Goal: Information Seeking & Learning: Understand process/instructions

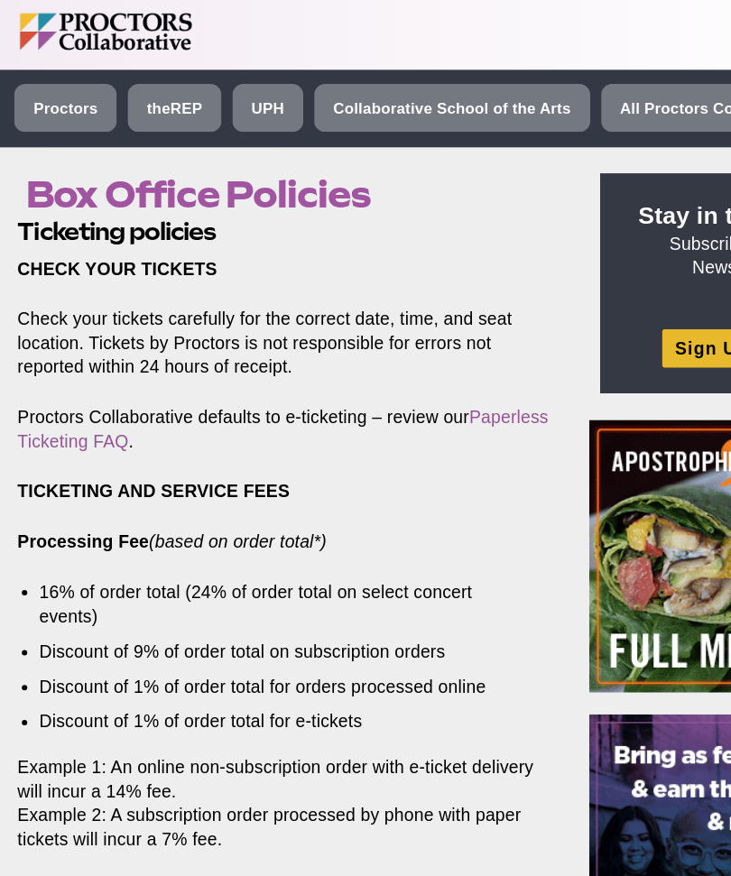
click at [77, 369] on link "Paperless Ticketing FAQ" at bounding box center [233, 354] width 439 height 35
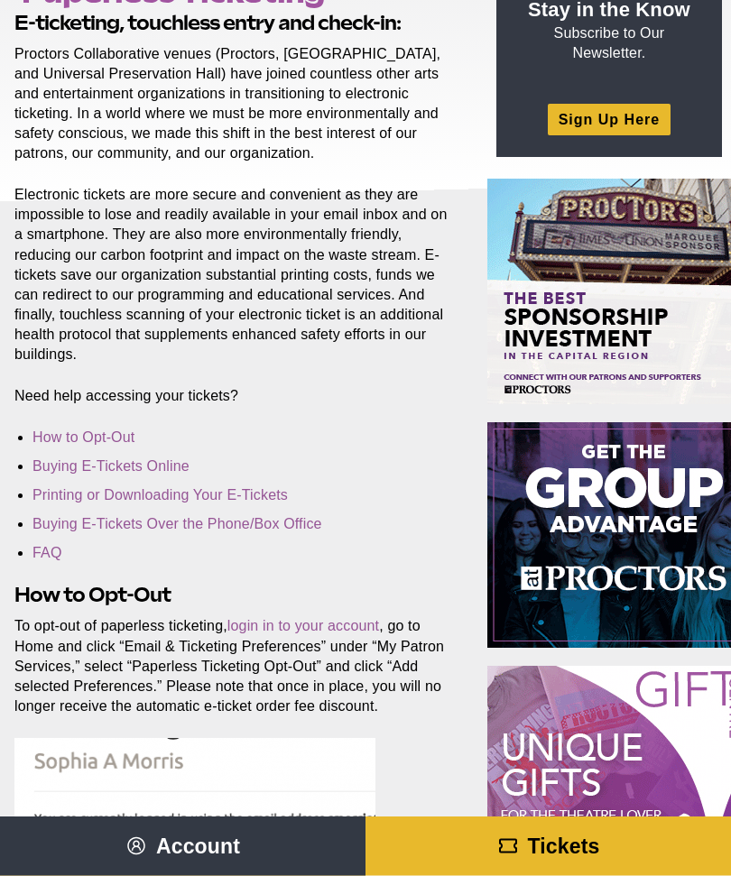
scroll to position [173, 0]
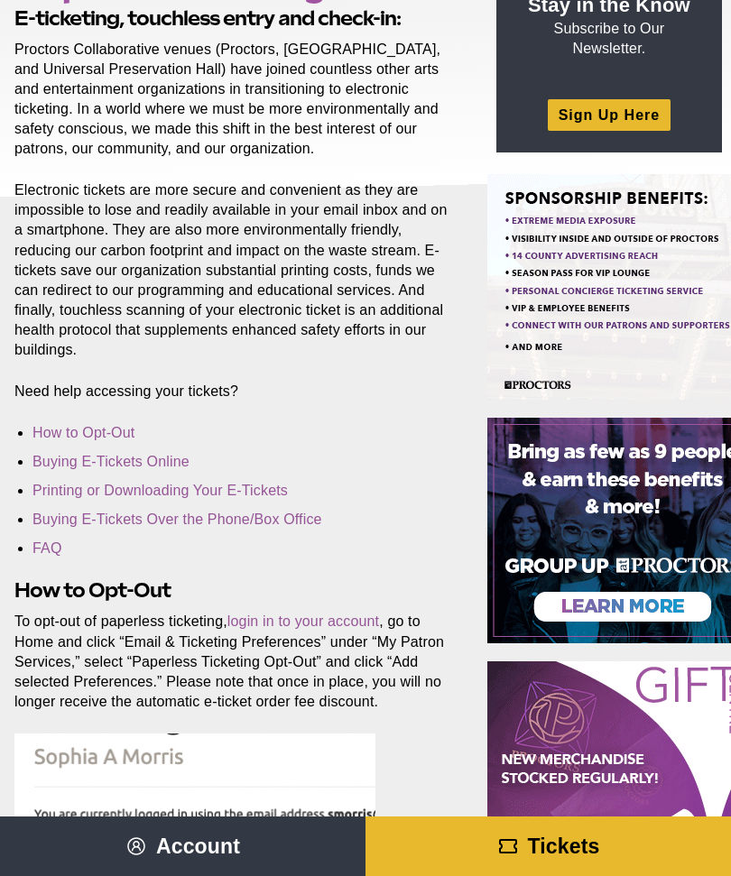
click at [56, 486] on link "Printing or Downloading Your E-Tickets" at bounding box center [159, 490] width 255 height 15
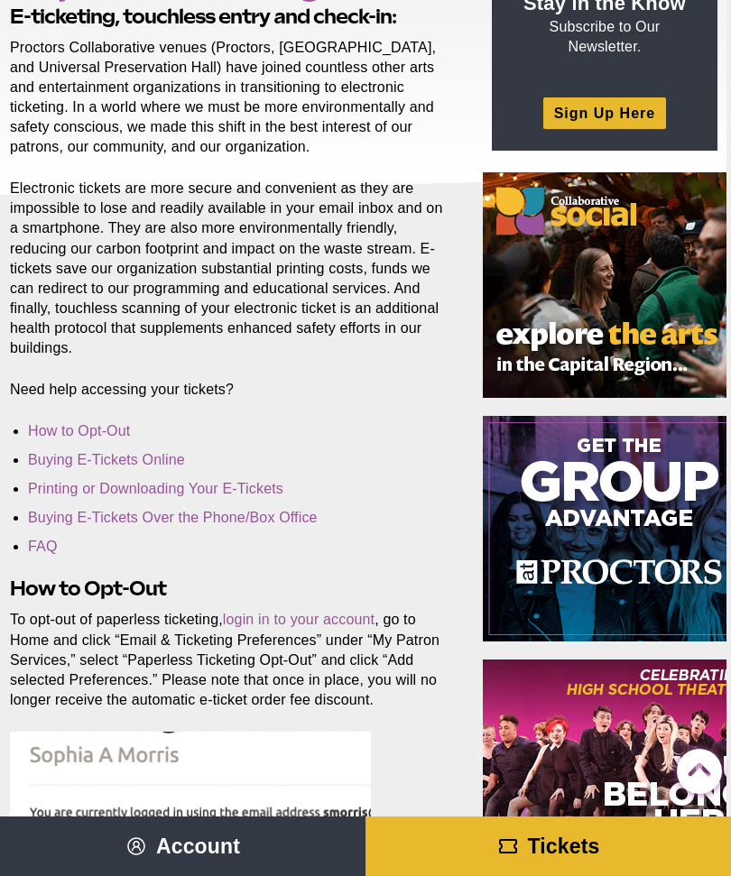
scroll to position [0, 5]
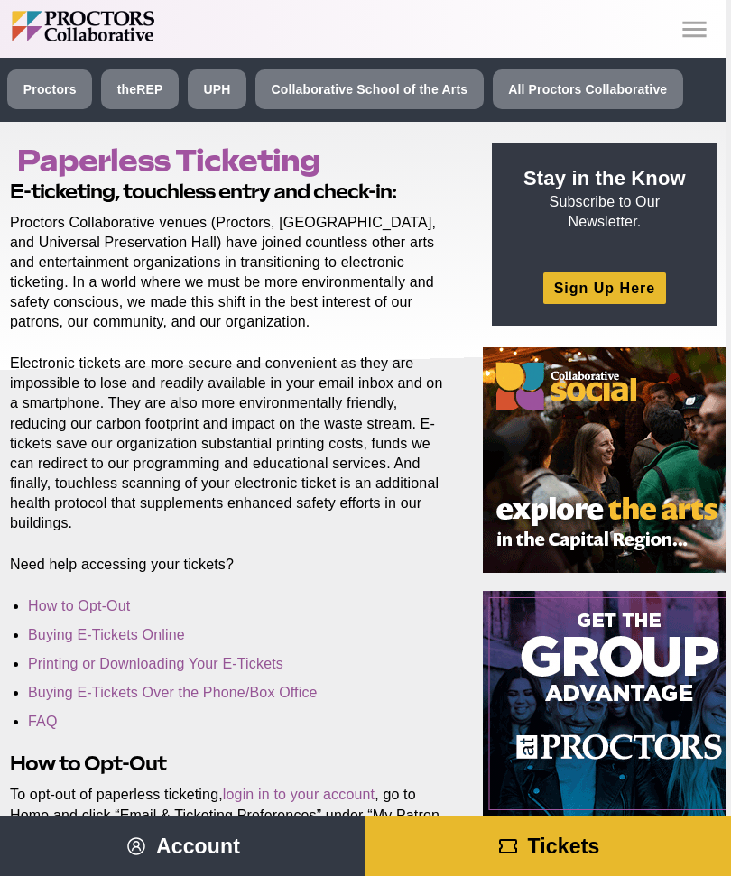
click at [703, 30] on icon "Main site navigation and header" at bounding box center [694, 30] width 32 height 32
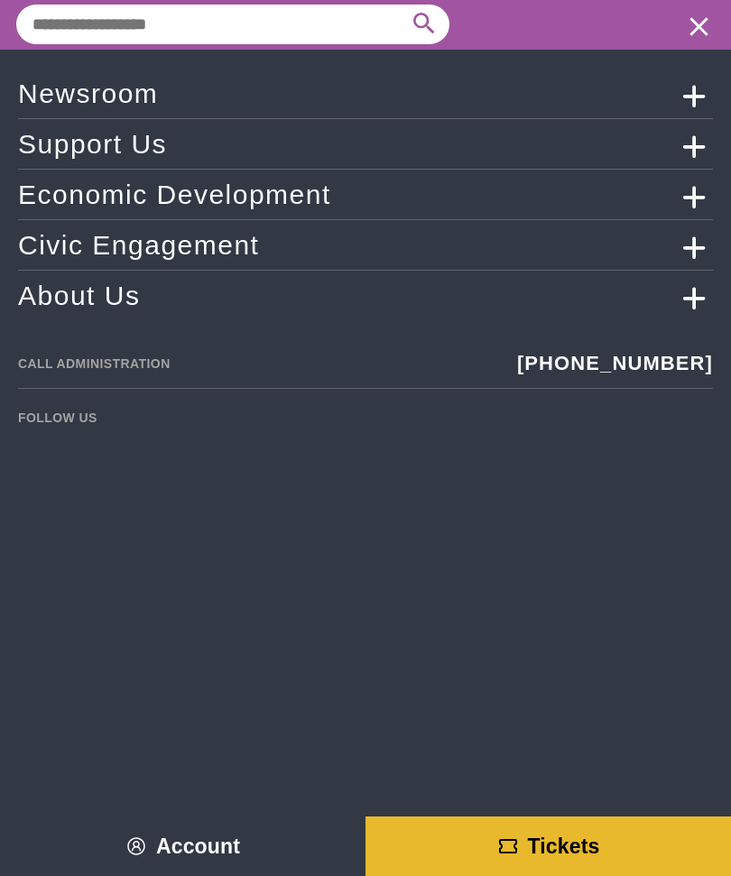
click at [703, 25] on icon "Main site navigation and header" at bounding box center [699, 27] width 32 height 32
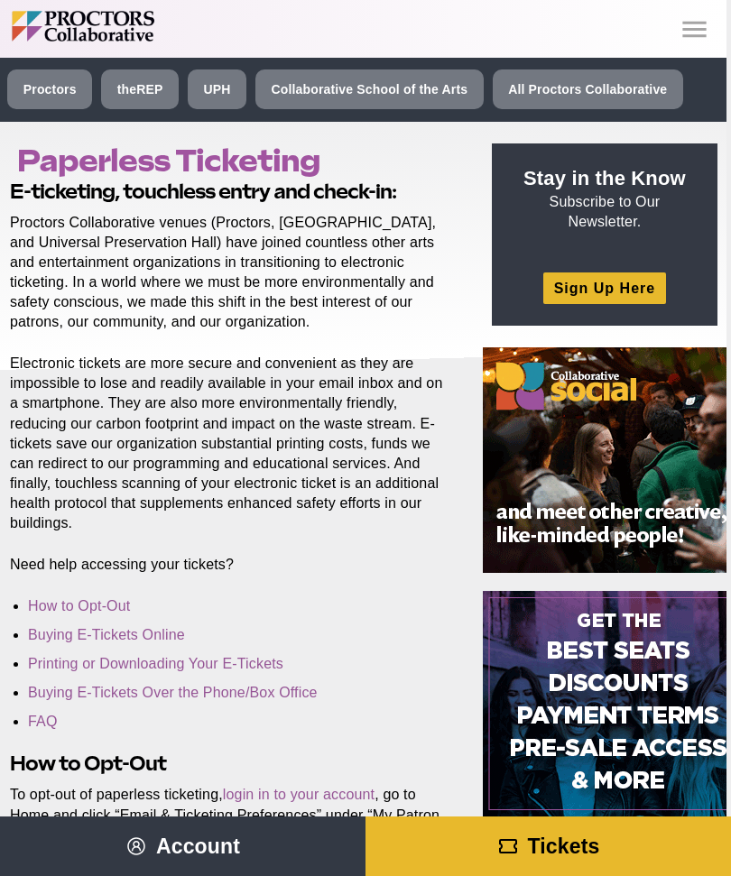
click at [50, 97] on link "Proctors" at bounding box center [49, 89] width 85 height 40
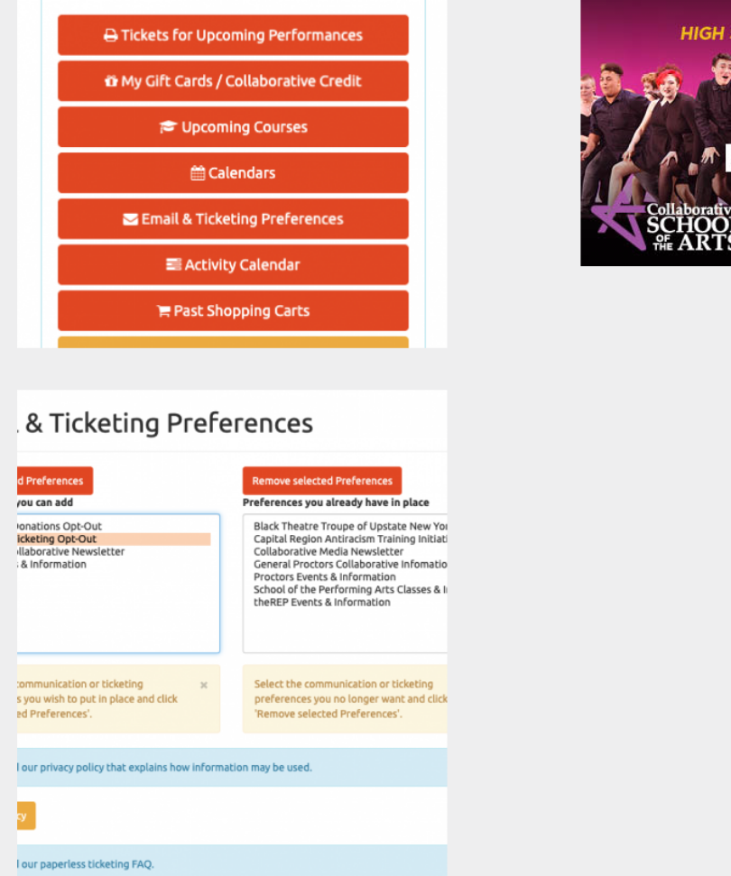
scroll to position [1077, 0]
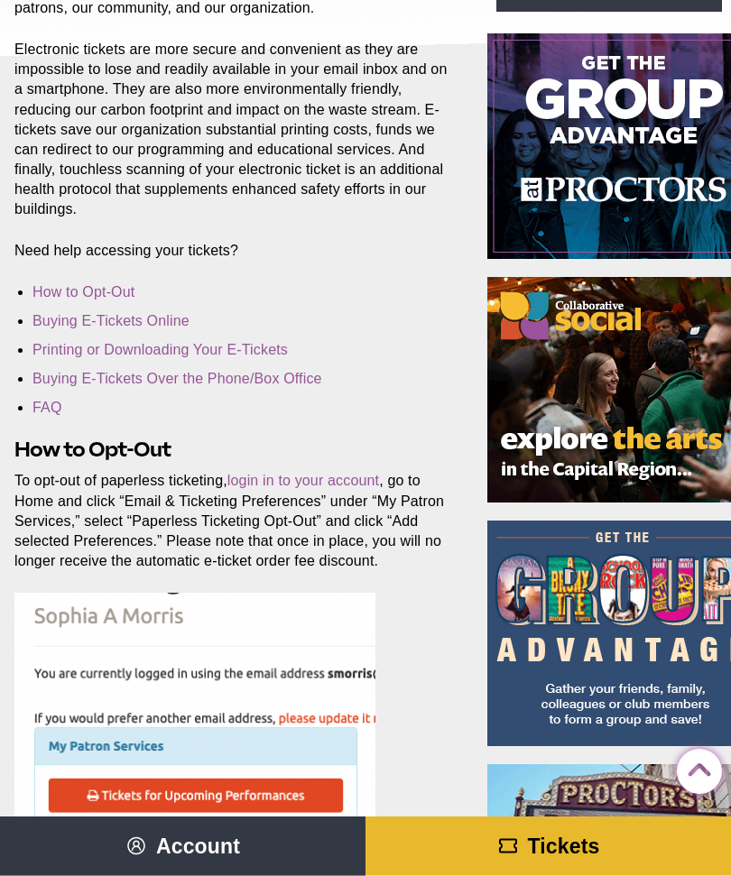
scroll to position [314, 0]
click at [41, 400] on link "FAQ" at bounding box center [47, 407] width 30 height 15
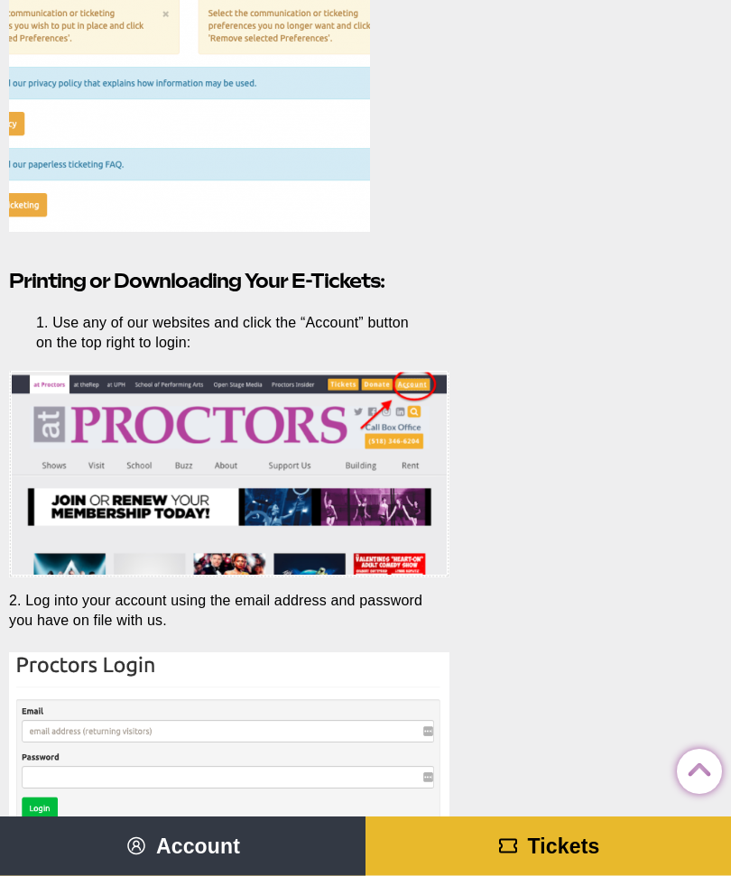
scroll to position [3096, 5]
